Goal: Information Seeking & Learning: Learn about a topic

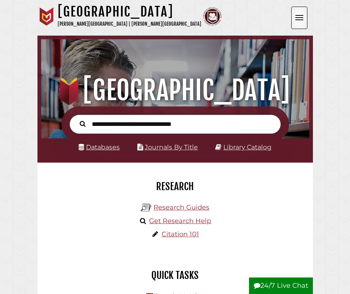
scroll to position [88, 264]
type input "**********"
click at [76, 119] on button "Search" at bounding box center [82, 123] width 13 height 9
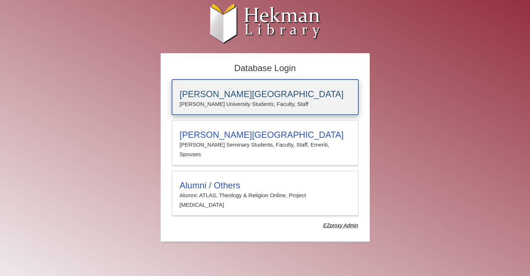
click at [233, 87] on div "[PERSON_NAME][GEOGRAPHIC_DATA] [PERSON_NAME] University Students, Faculty, Staff" at bounding box center [265, 97] width 186 height 35
